Goal: Information Seeking & Learning: Learn about a topic

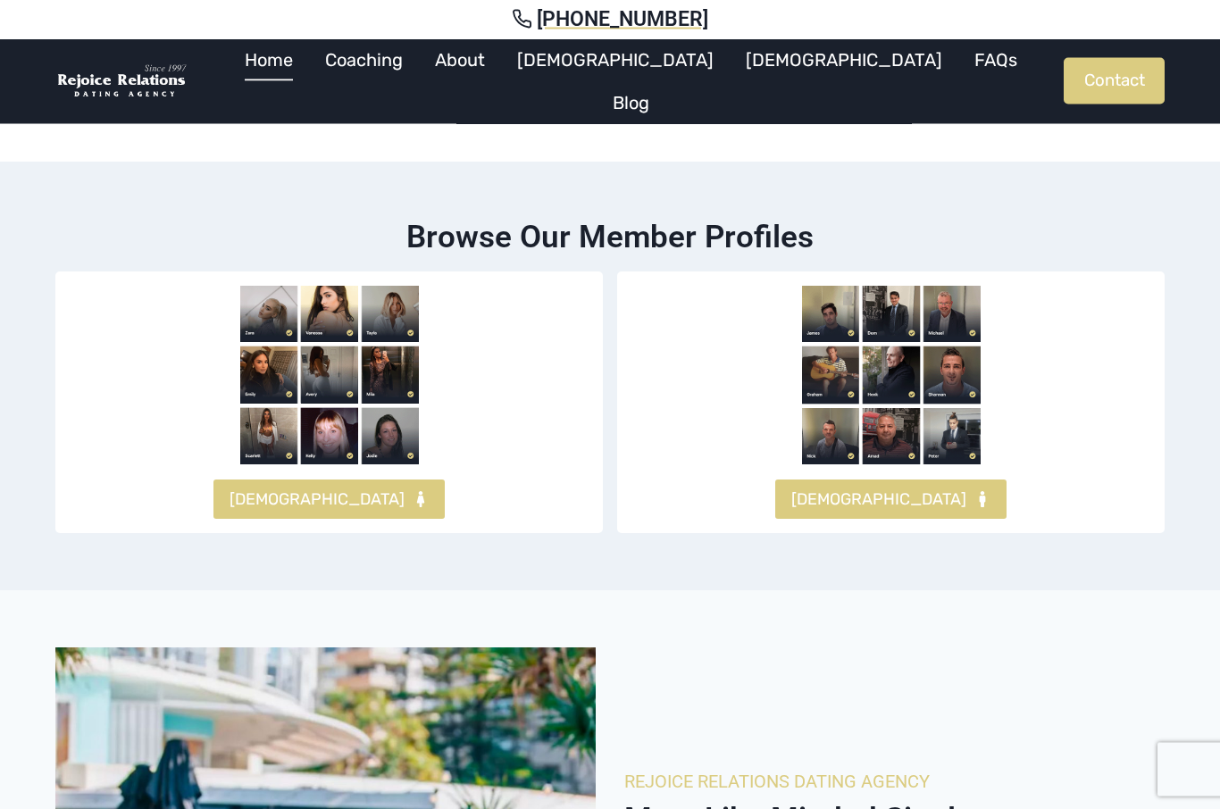
scroll to position [1060, 0]
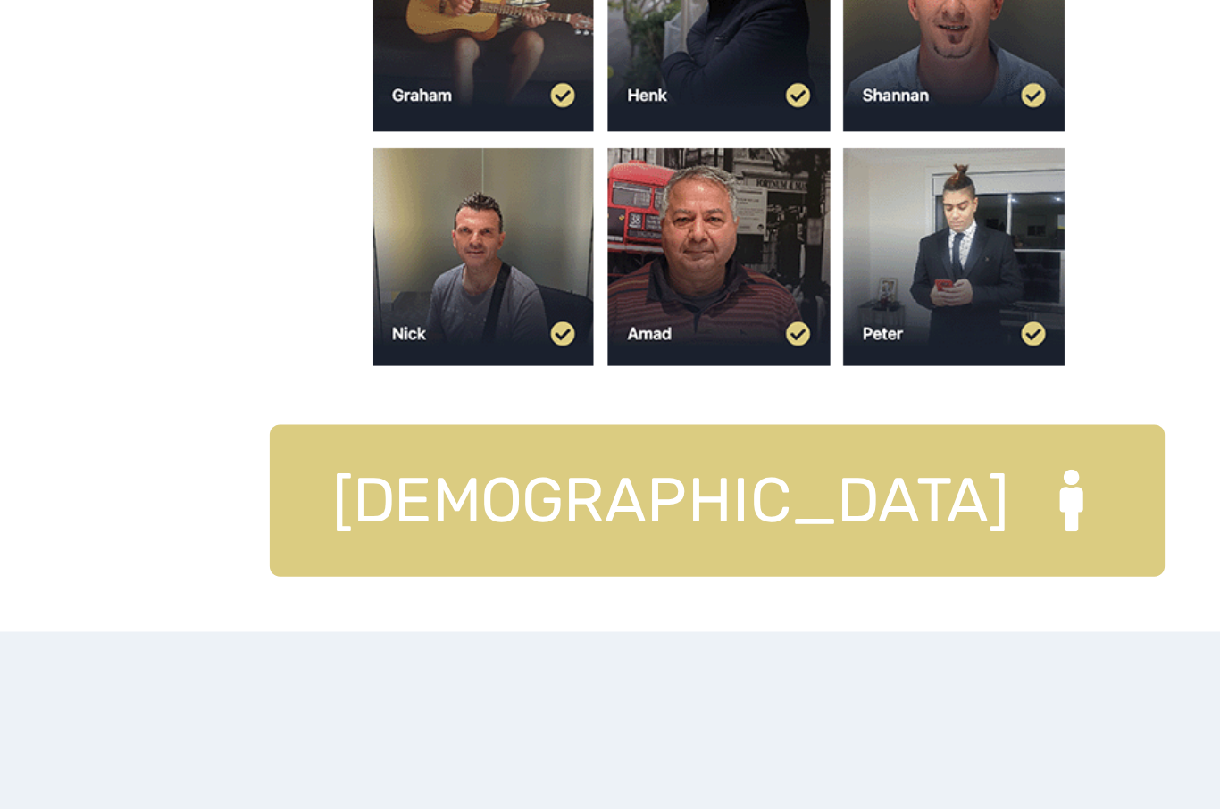
click at [791, 459] on span "[DEMOGRAPHIC_DATA]" at bounding box center [878, 472] width 175 height 26
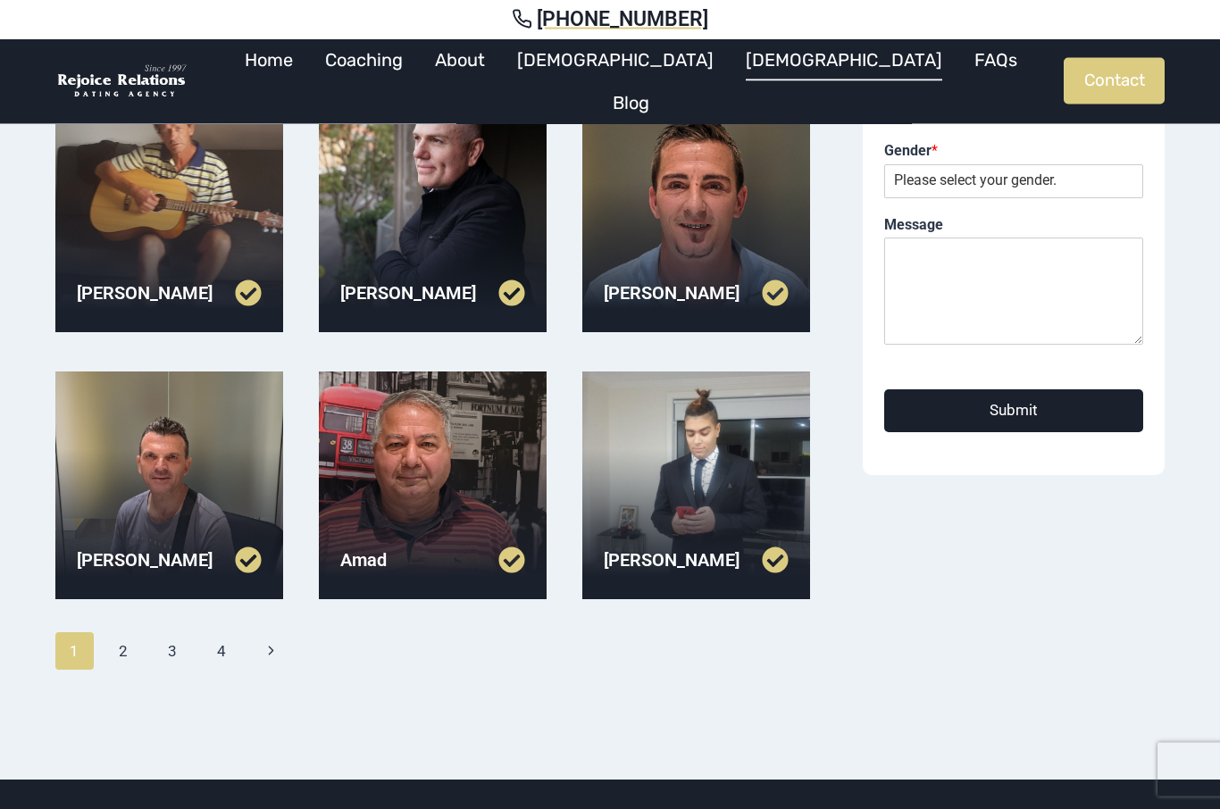
scroll to position [426, 0]
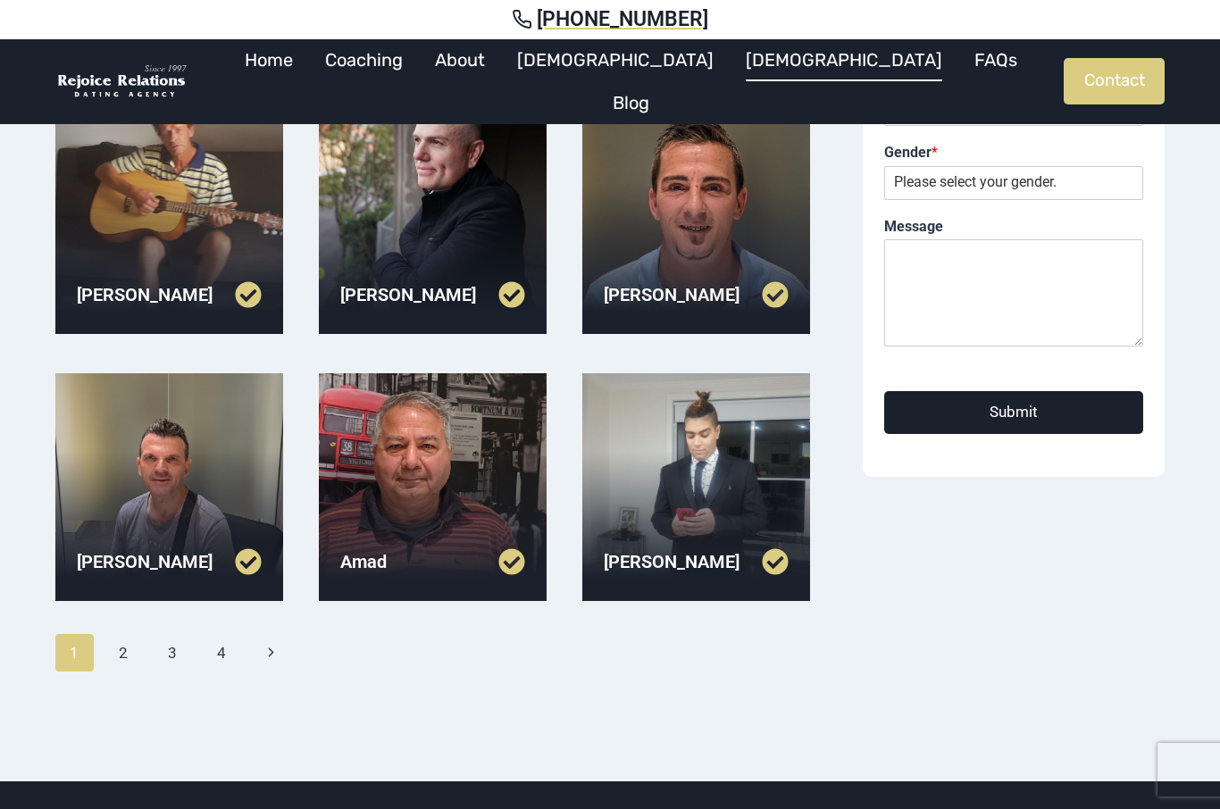
click at [129, 658] on link "2" at bounding box center [123, 652] width 38 height 37
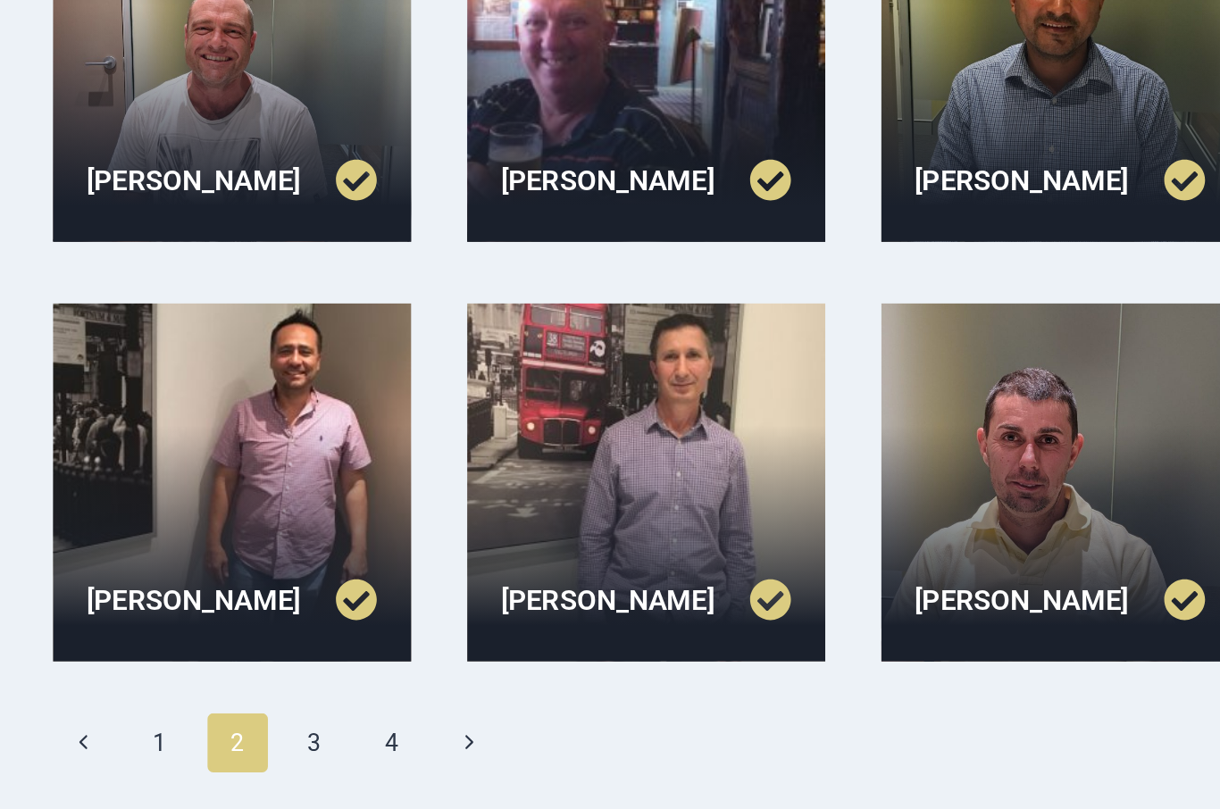
scroll to position [351, 0]
click at [205, 709] on link "3" at bounding box center [222, 727] width 38 height 37
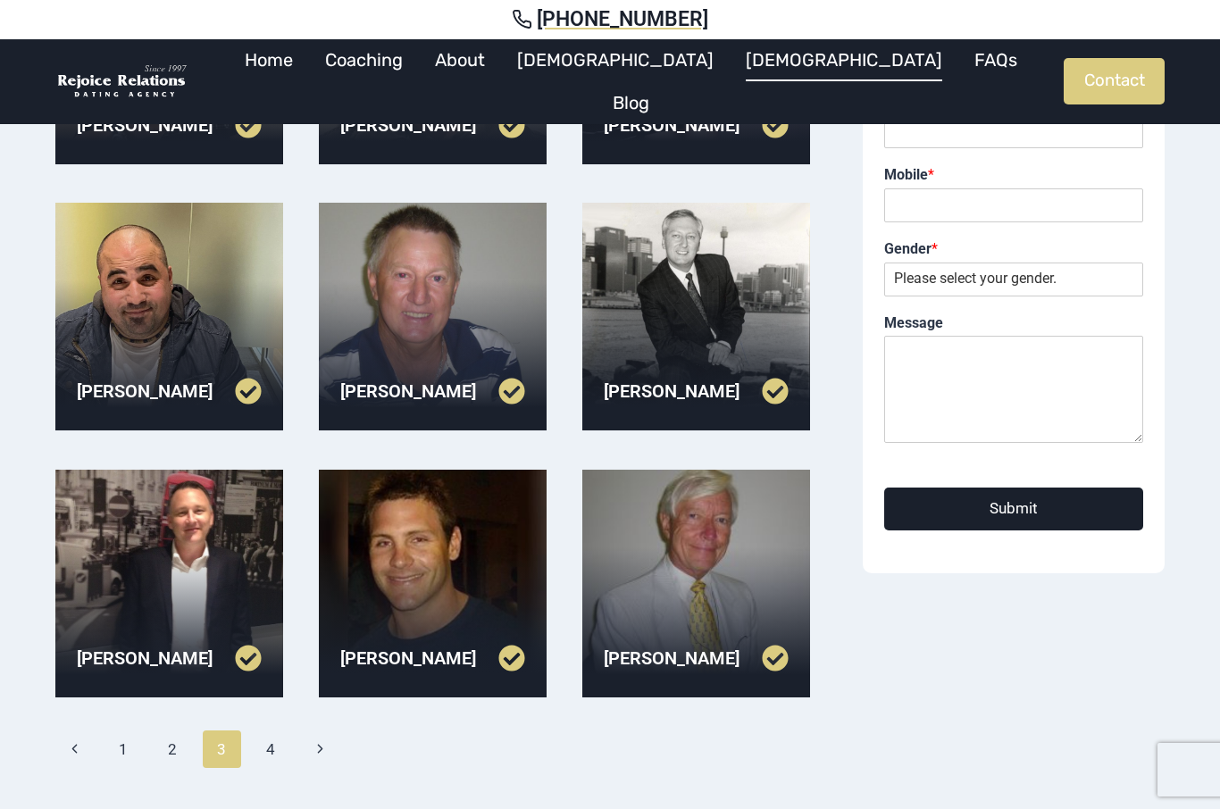
scroll to position [334, 0]
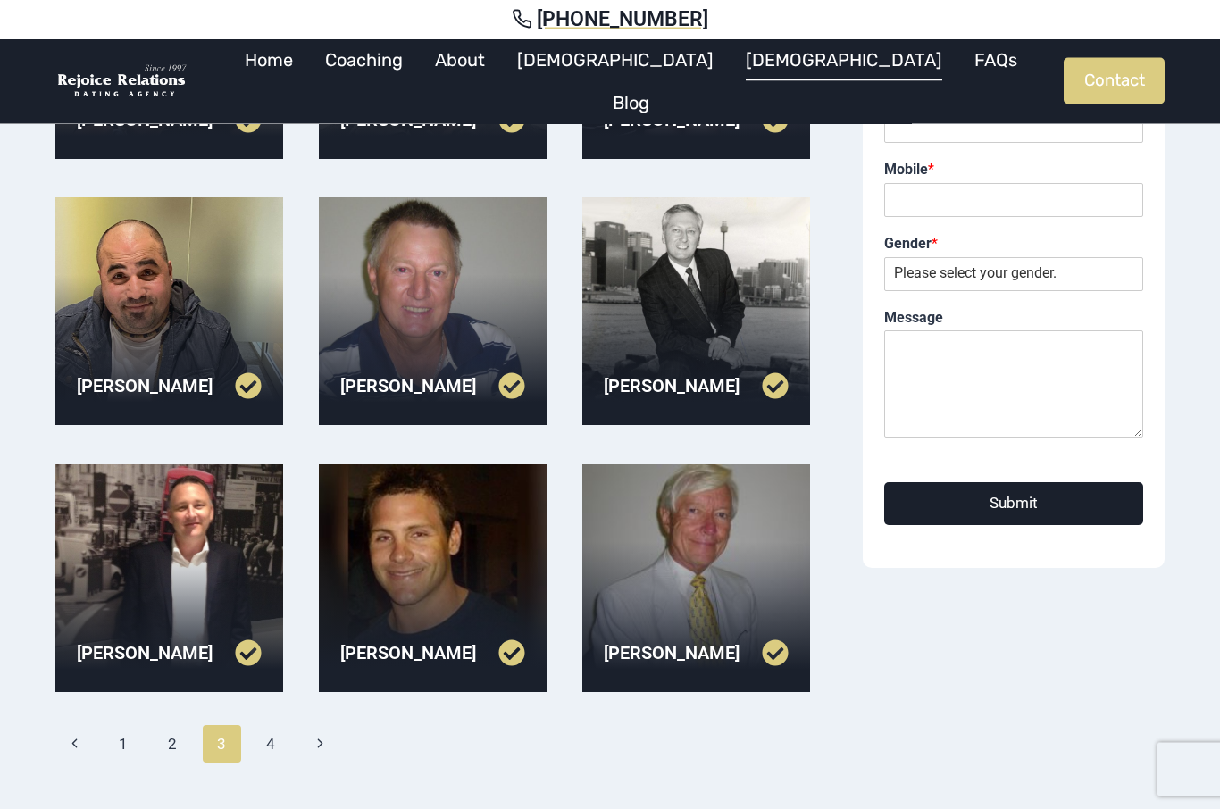
click at [273, 730] on link "4" at bounding box center [271, 744] width 38 height 37
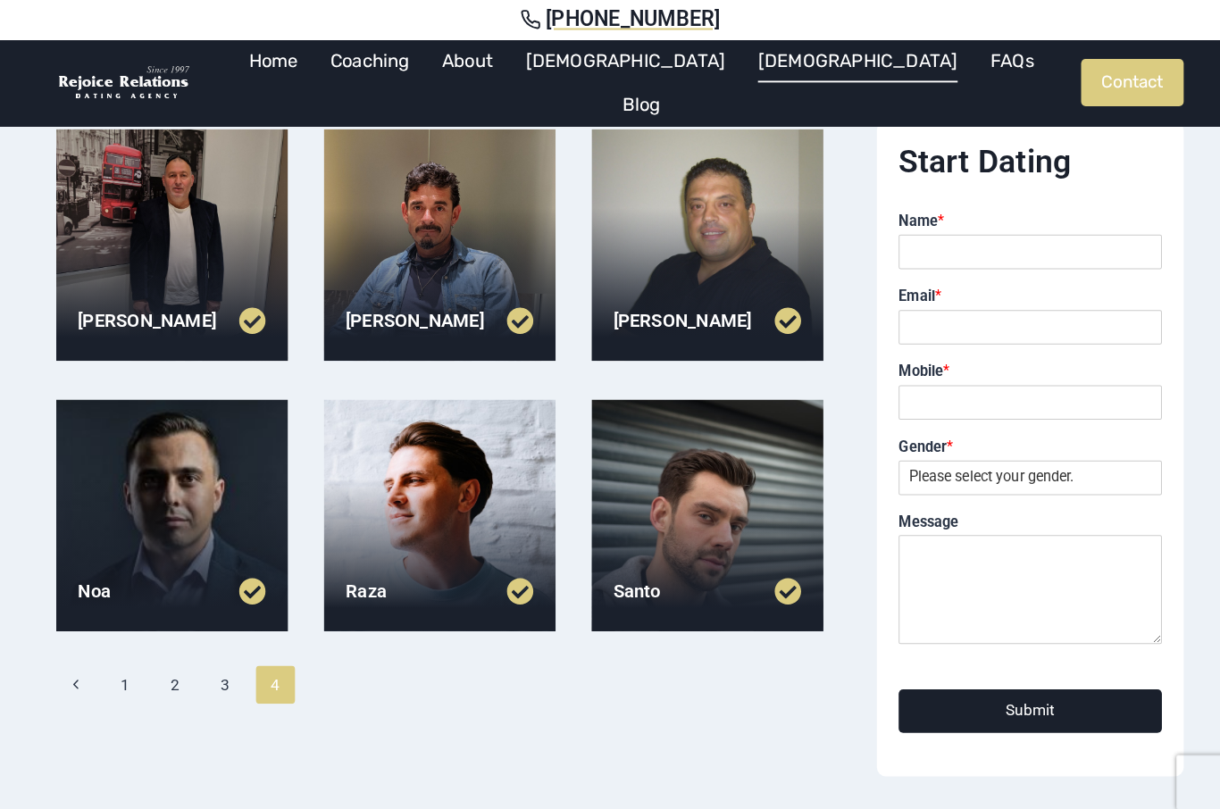
scroll to position [165, 0]
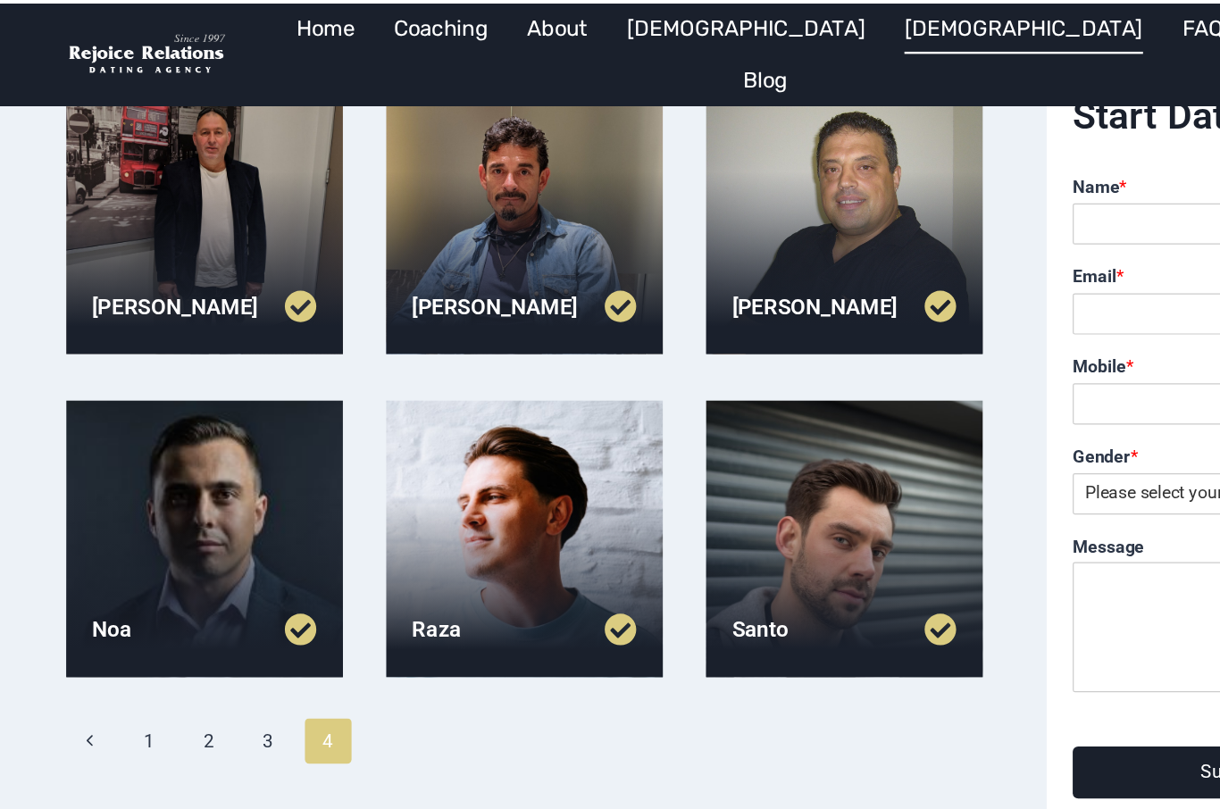
click at [224, 629] on link "3" at bounding box center [222, 647] width 38 height 37
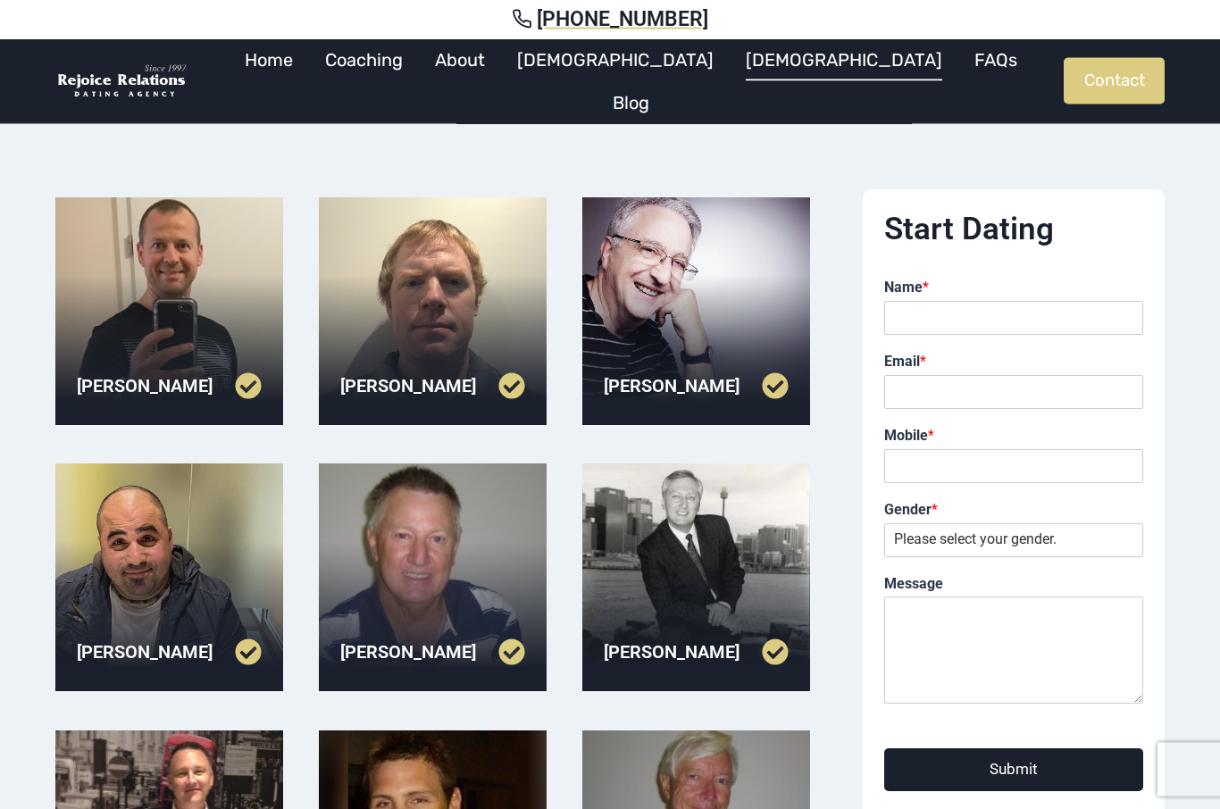
scroll to position [69, 0]
click at [660, 556] on div at bounding box center [696, 577] width 228 height 228
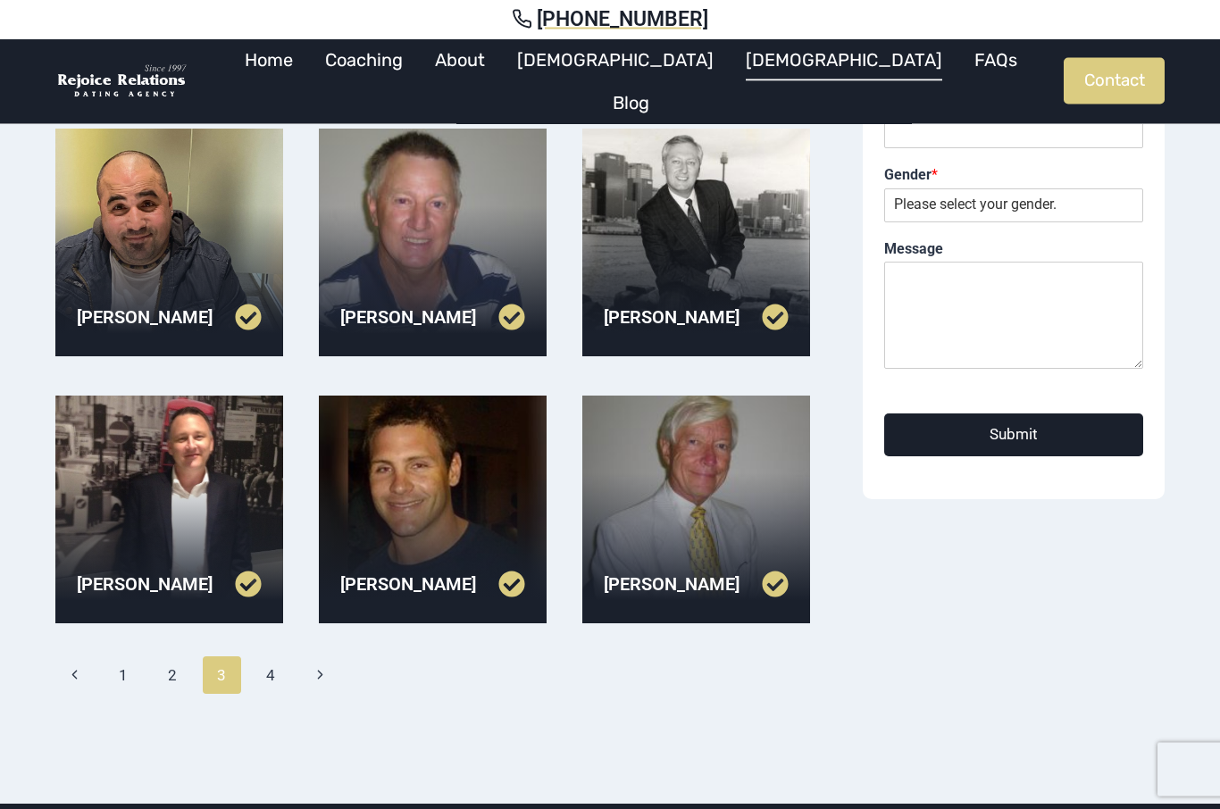
scroll to position [404, 0]
click at [142, 494] on div at bounding box center [169, 510] width 228 height 228
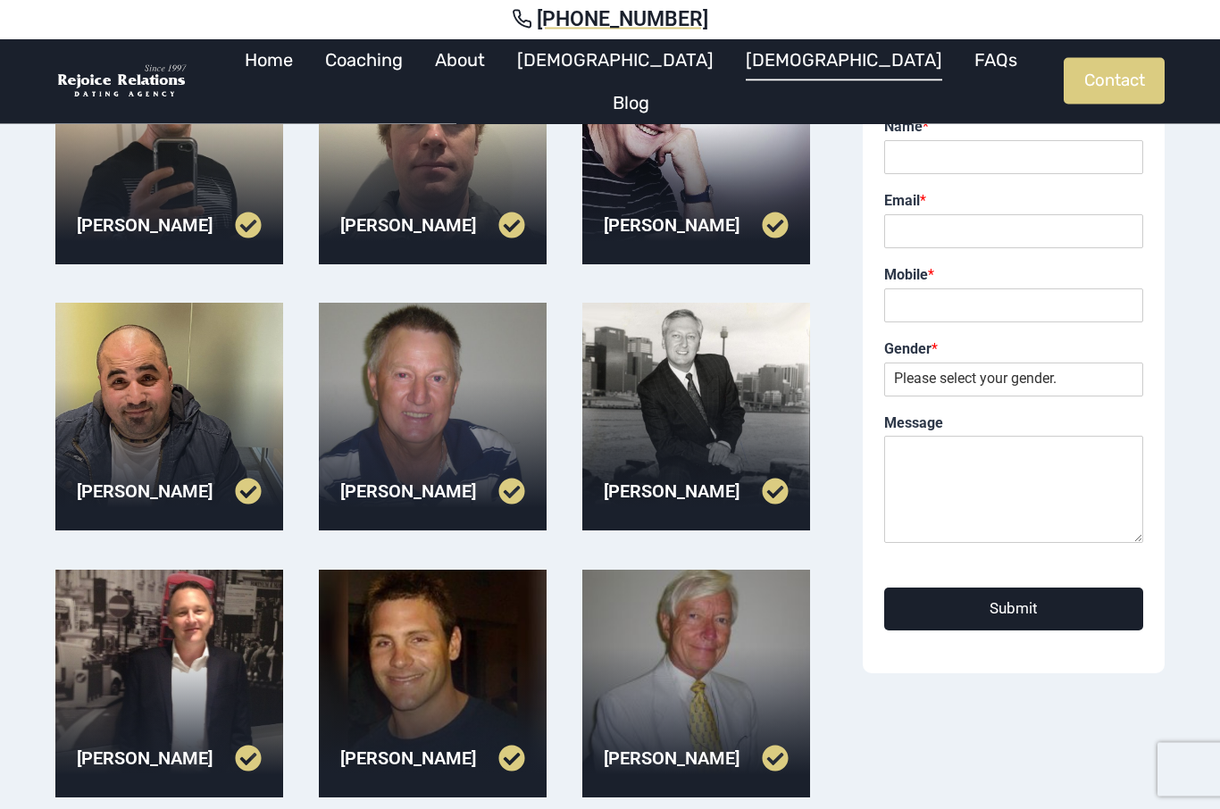
scroll to position [135, 0]
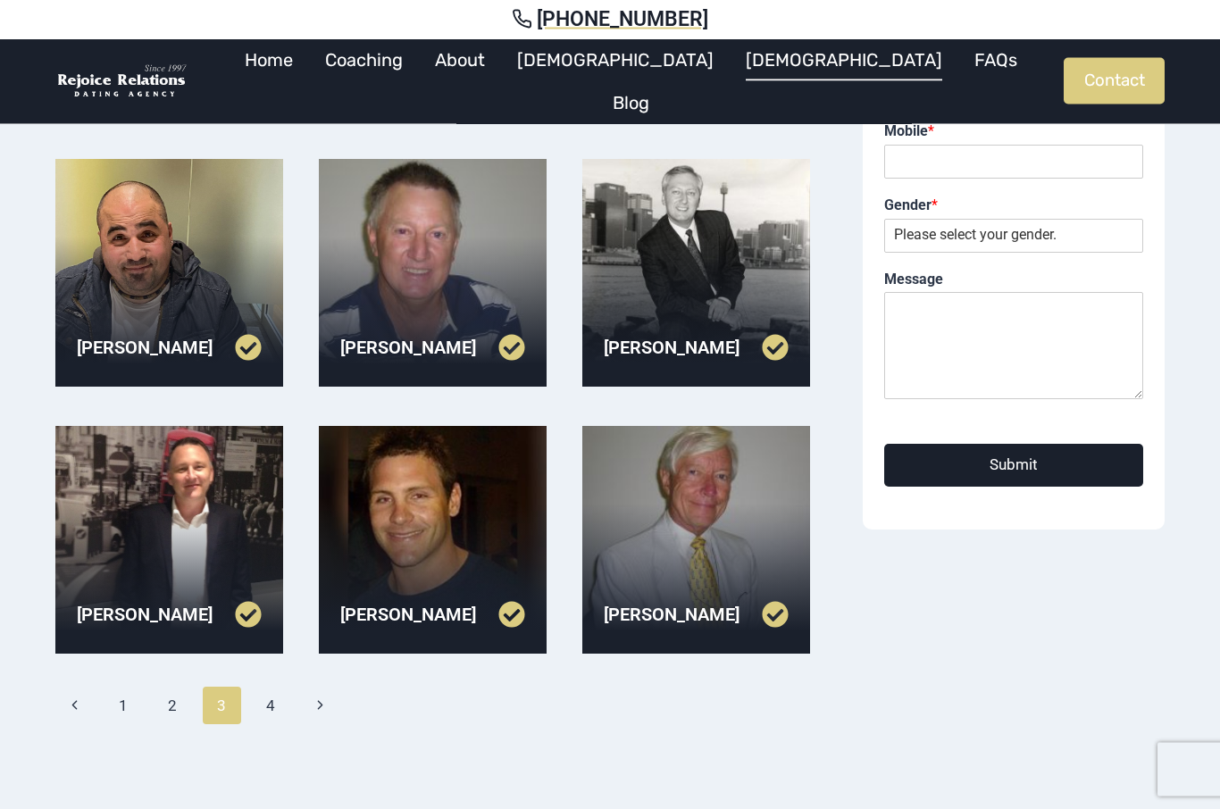
scroll to position [435, 0]
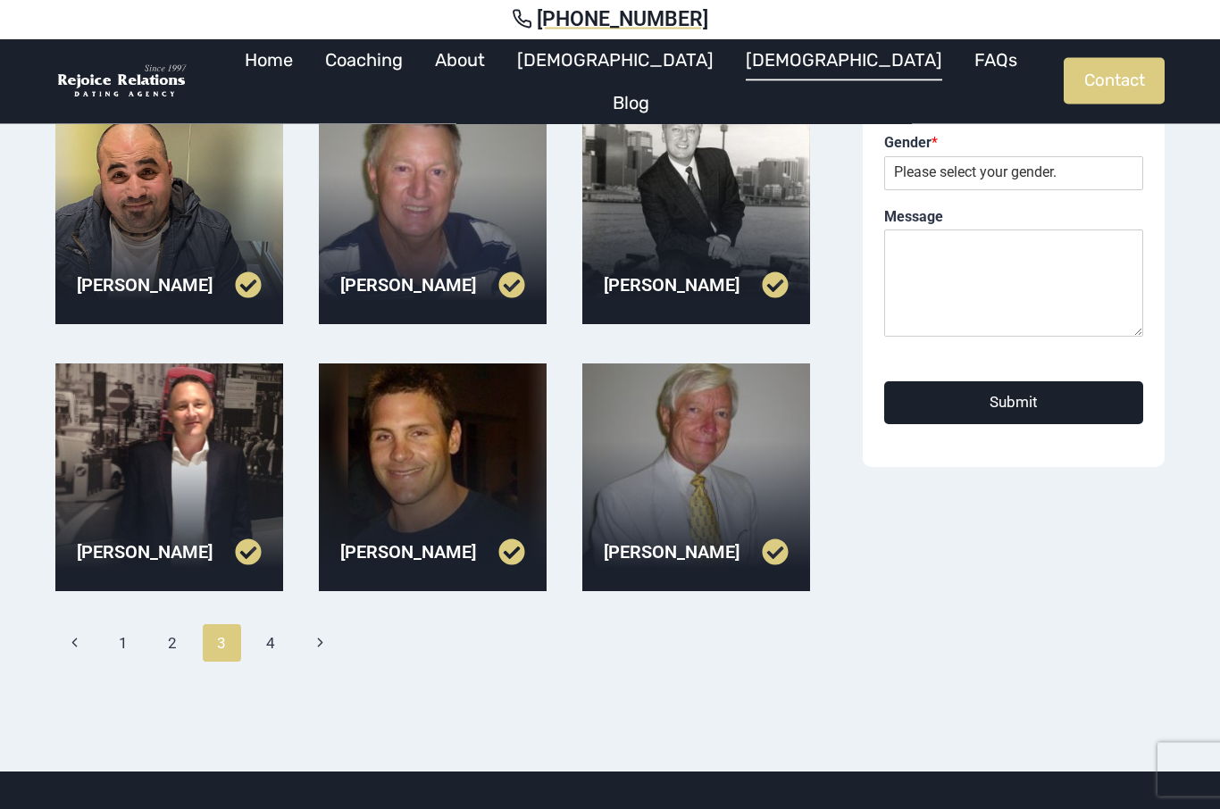
click at [163, 649] on link "2" at bounding box center [173, 643] width 38 height 37
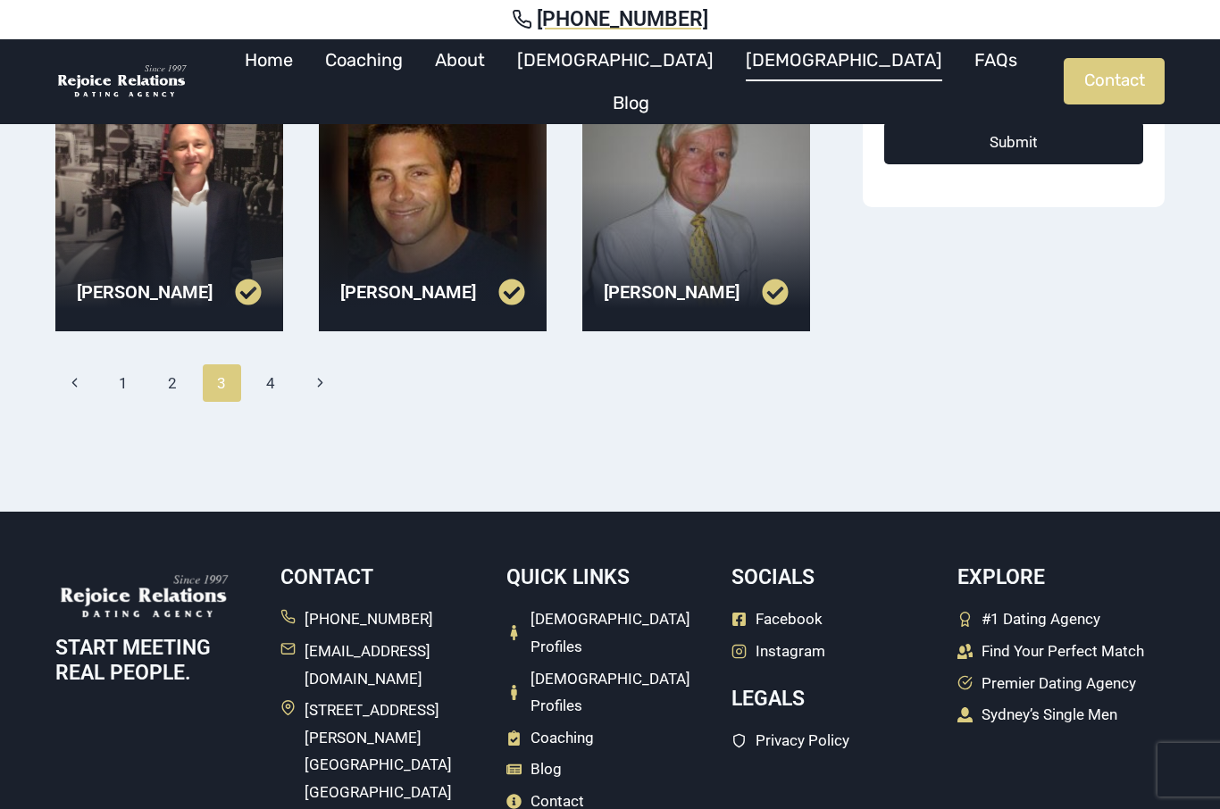
scroll to position [714, 0]
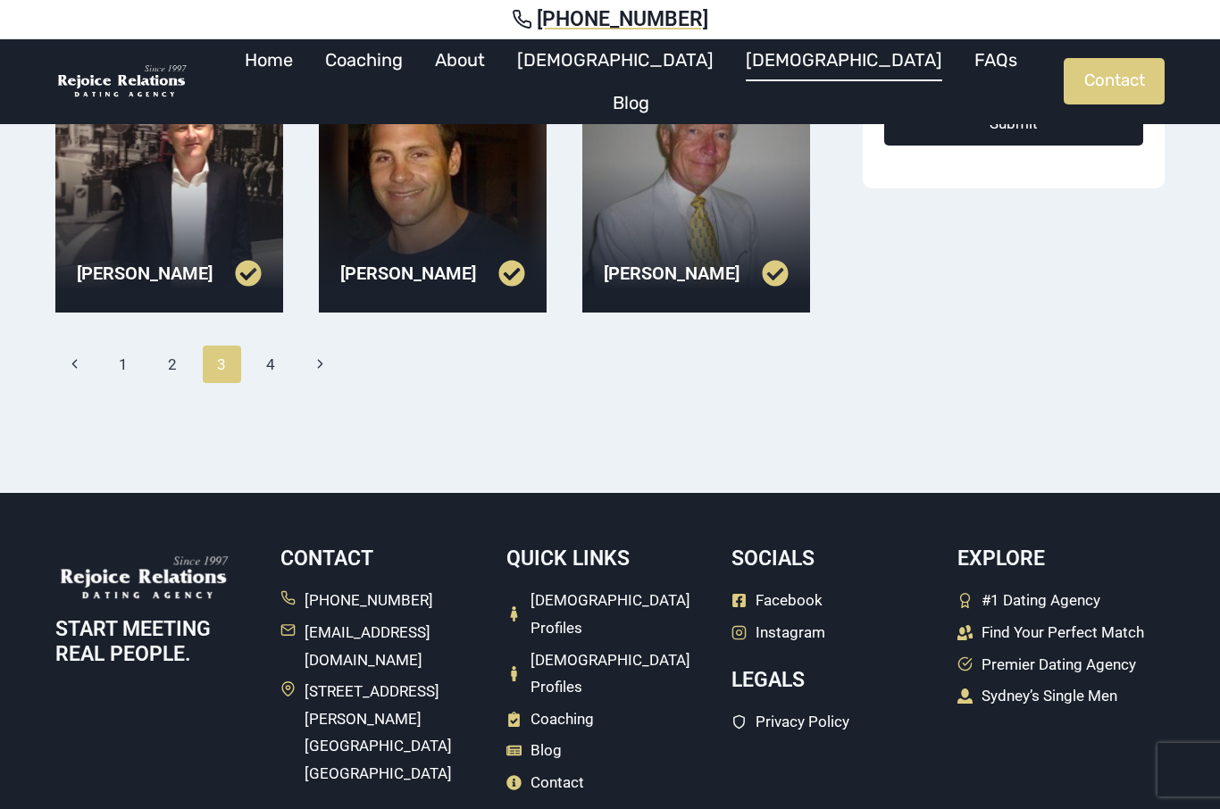
click at [573, 705] on span "Coaching" at bounding box center [561, 719] width 63 height 28
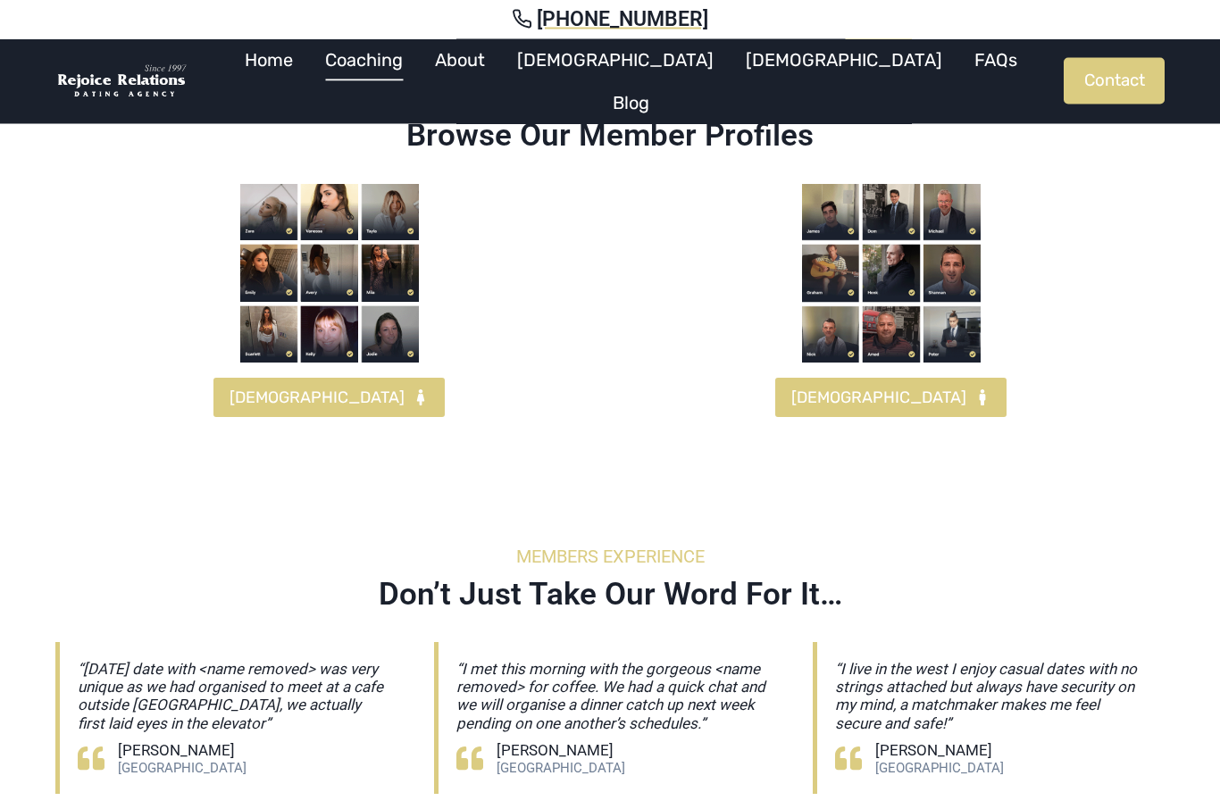
scroll to position [3059, 0]
click at [299, 411] on span "FEMALES" at bounding box center [316, 398] width 175 height 26
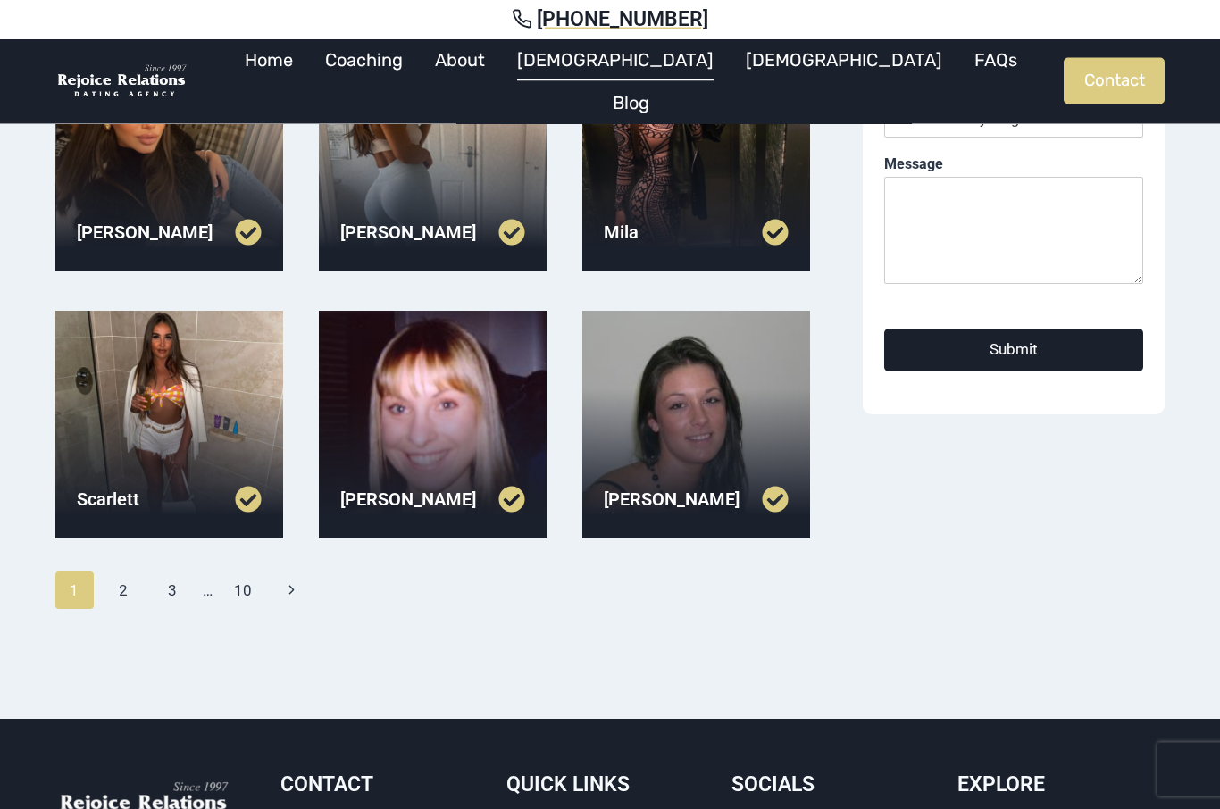
scroll to position [488, 0]
click at [179, 588] on link "3" at bounding box center [173, 589] width 38 height 37
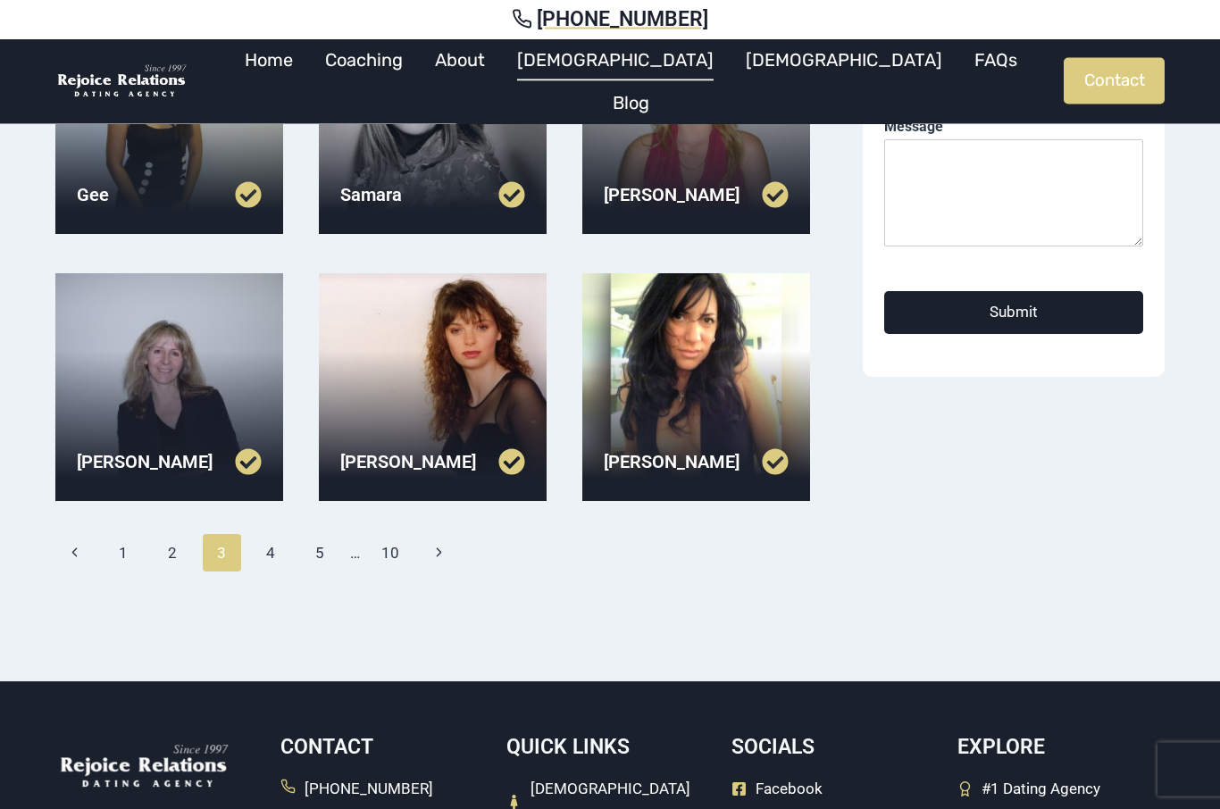
scroll to position [526, 0]
click at [277, 550] on link "4" at bounding box center [271, 552] width 38 height 37
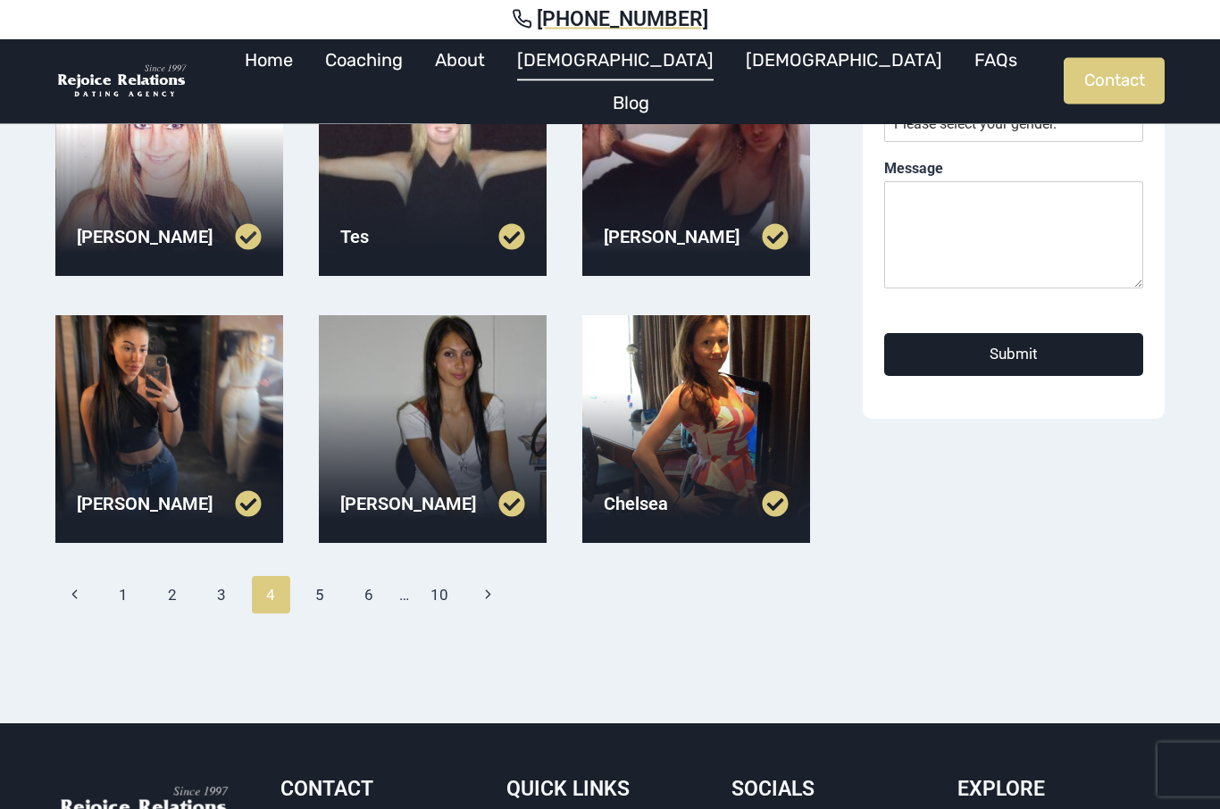
scroll to position [499, 0]
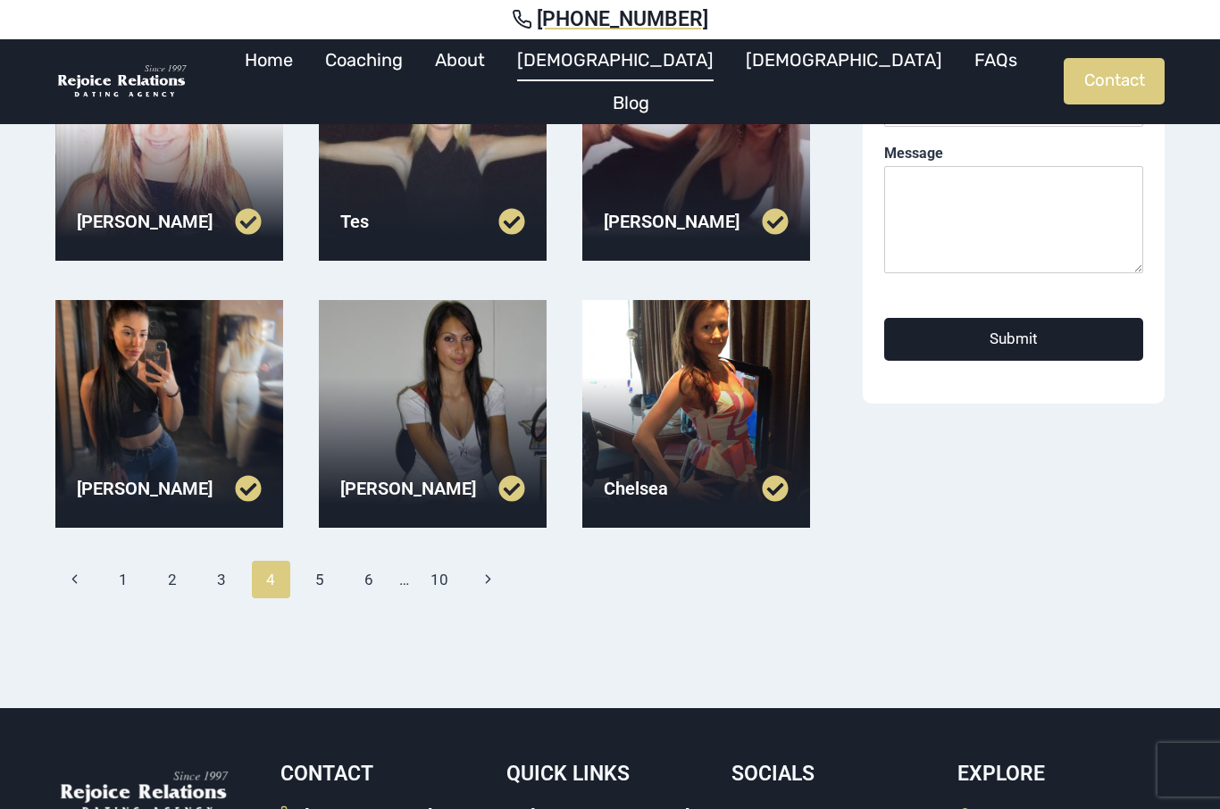
click at [321, 592] on link "5" at bounding box center [320, 579] width 38 height 37
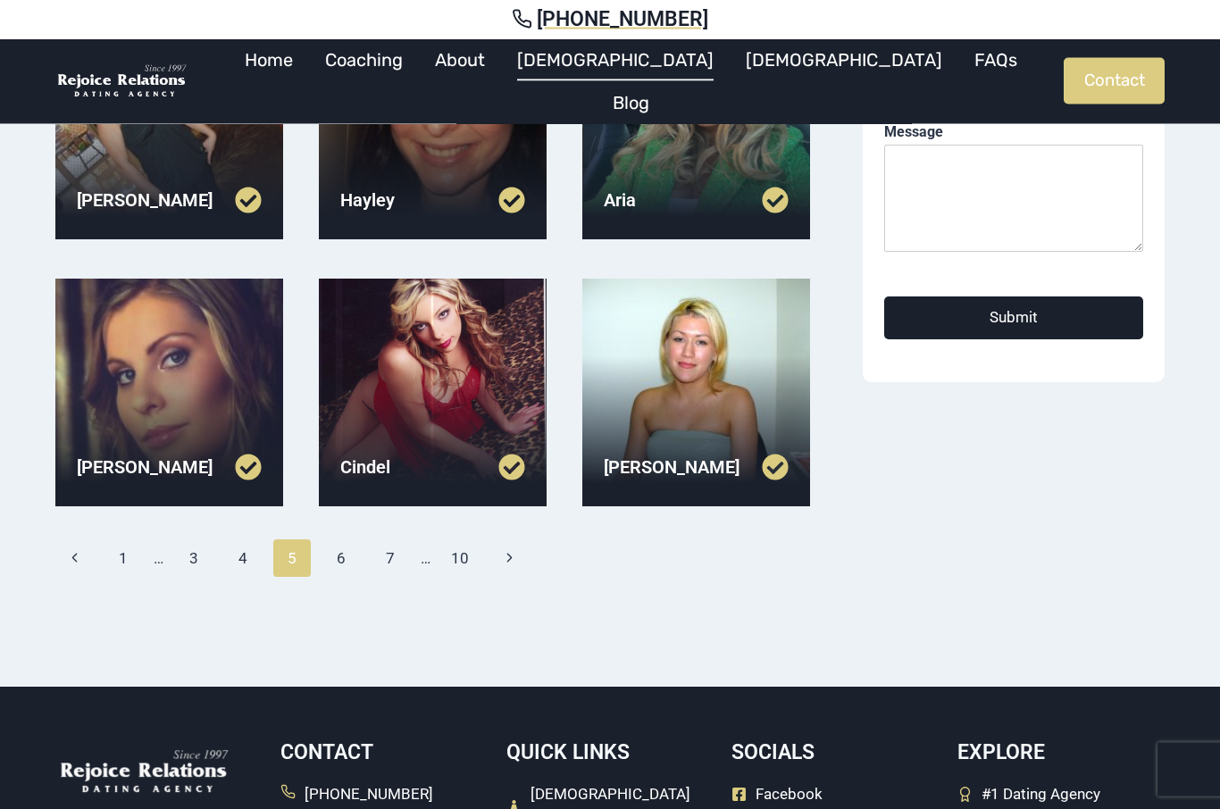
scroll to position [553, 0]
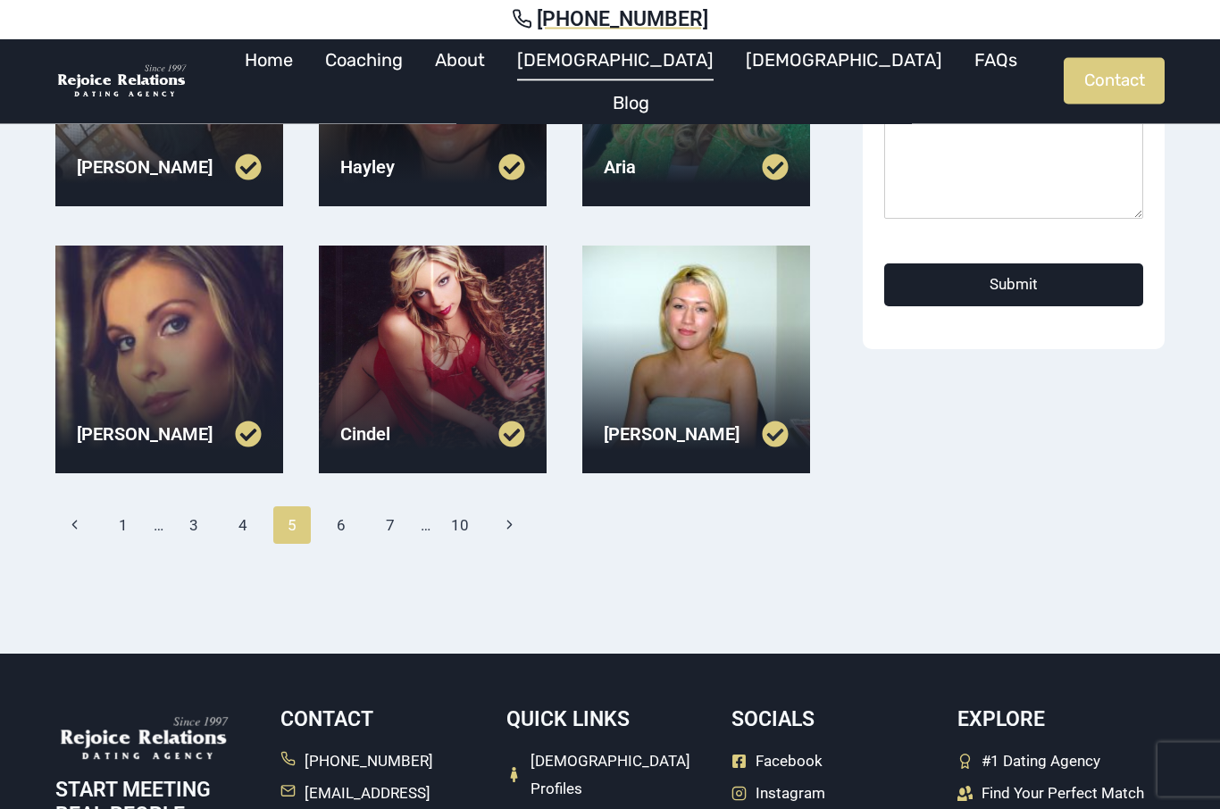
click at [338, 538] on link "6" at bounding box center [341, 525] width 38 height 37
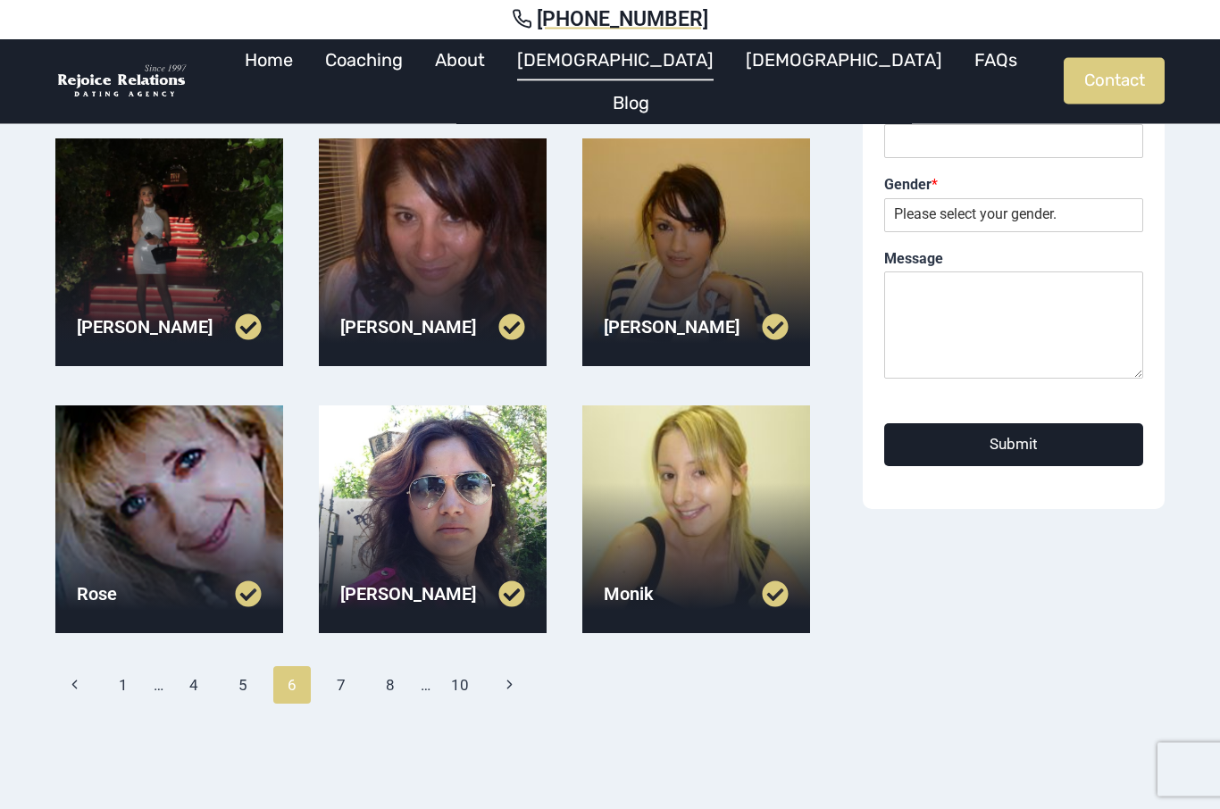
scroll to position [394, 0]
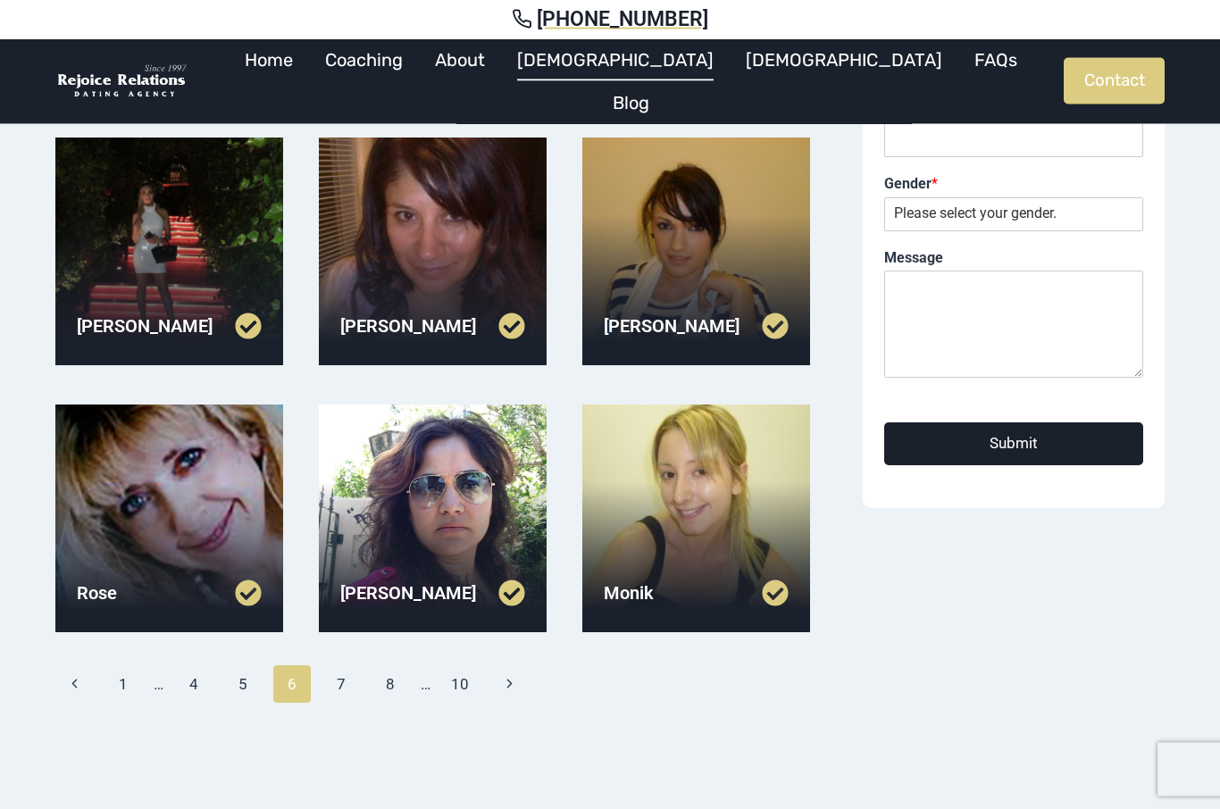
click at [346, 701] on link "7" at bounding box center [341, 684] width 38 height 37
